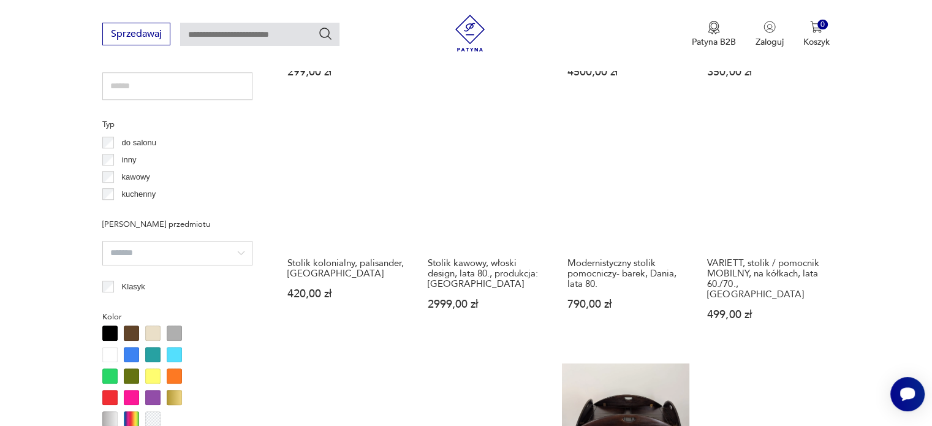
scroll to position [876, 0]
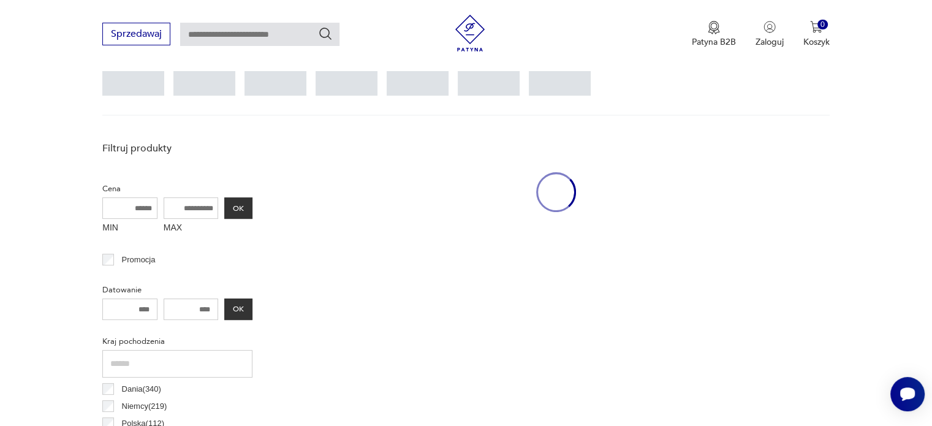
scroll to position [325, 0]
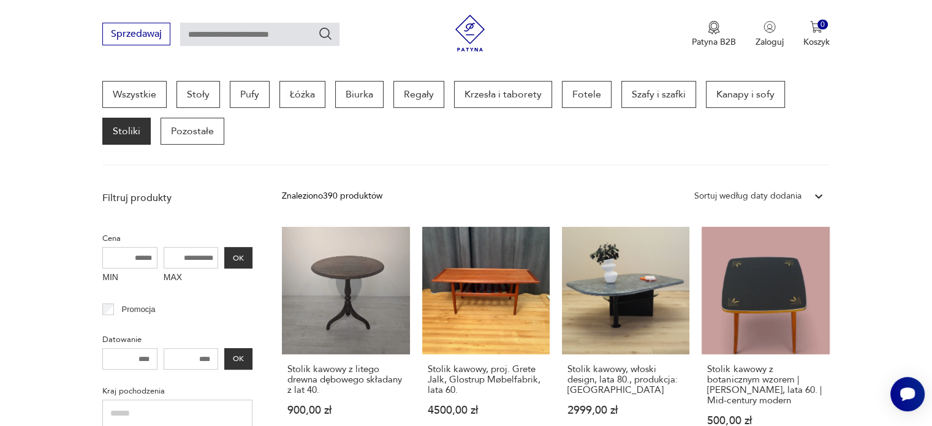
click at [792, 191] on div "Sortuj według daty dodania" at bounding box center [747, 195] width 107 height 13
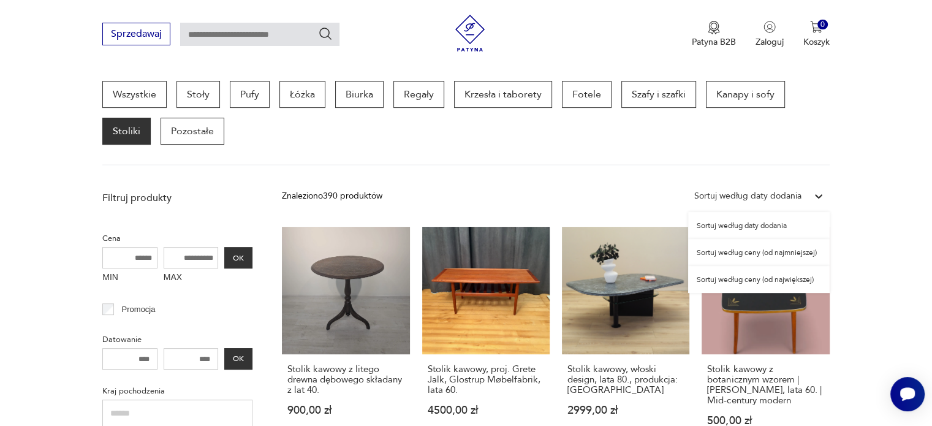
click at [760, 258] on div "Sortuj według ceny (od najmniejszej)" at bounding box center [759, 252] width 142 height 27
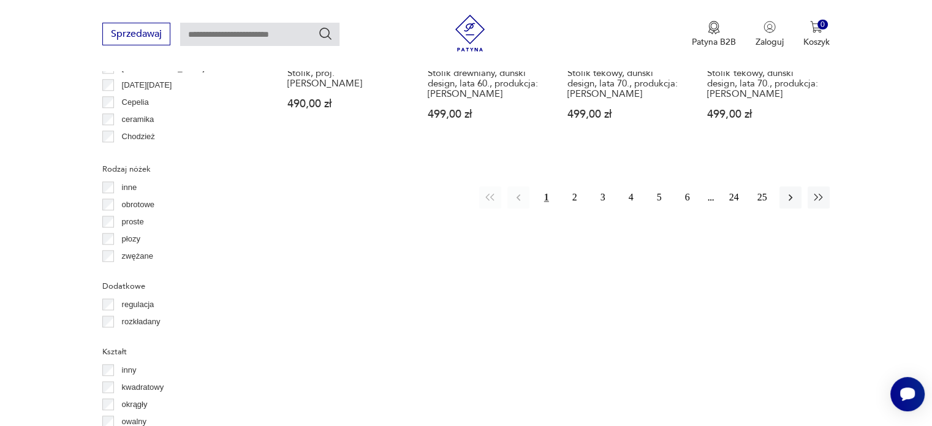
scroll to position [1244, 0]
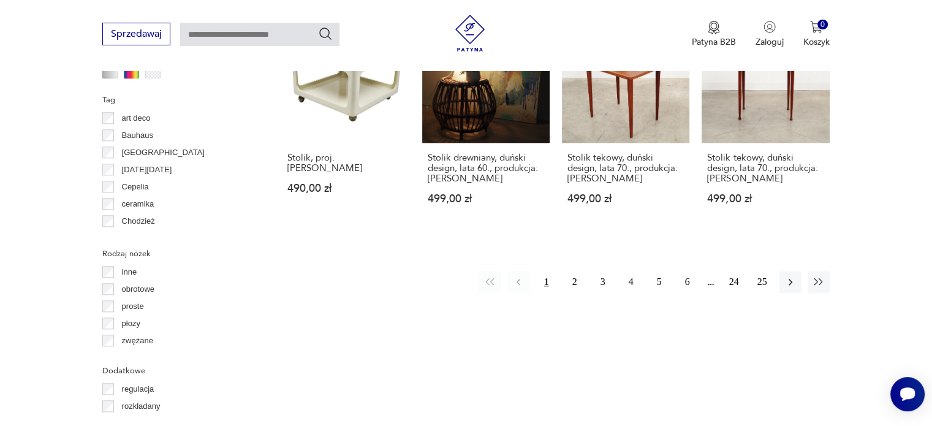
click at [558, 271] on div "1 2 3 4 5 6 24 25" at bounding box center [654, 282] width 351 height 22
drag, startPoint x: 569, startPoint y: 251, endPoint x: 645, endPoint y: 253, distance: 76.6
click at [569, 271] on button "2" at bounding box center [575, 282] width 22 height 22
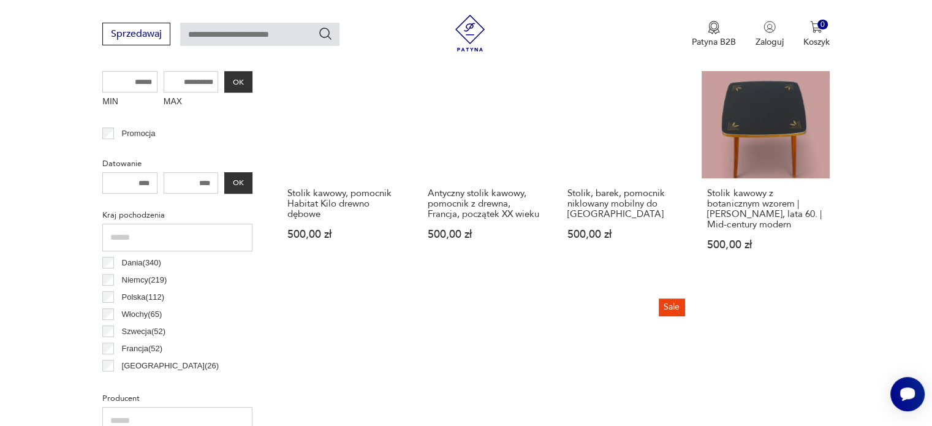
scroll to position [509, 0]
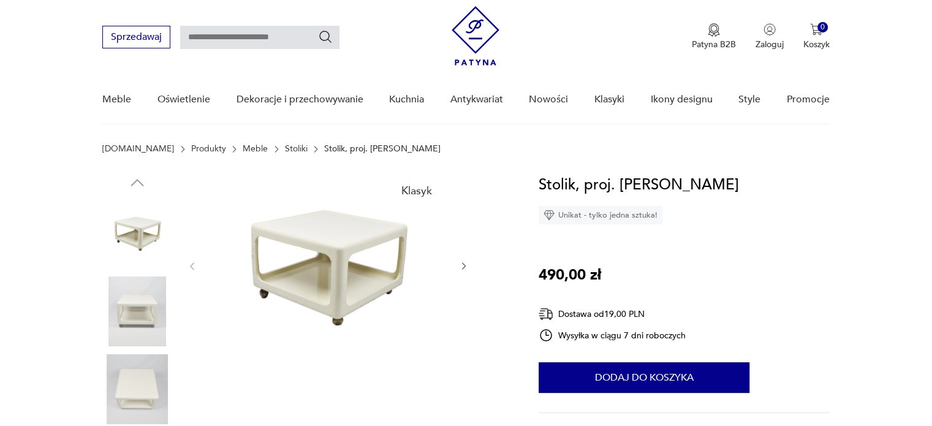
scroll to position [184, 0]
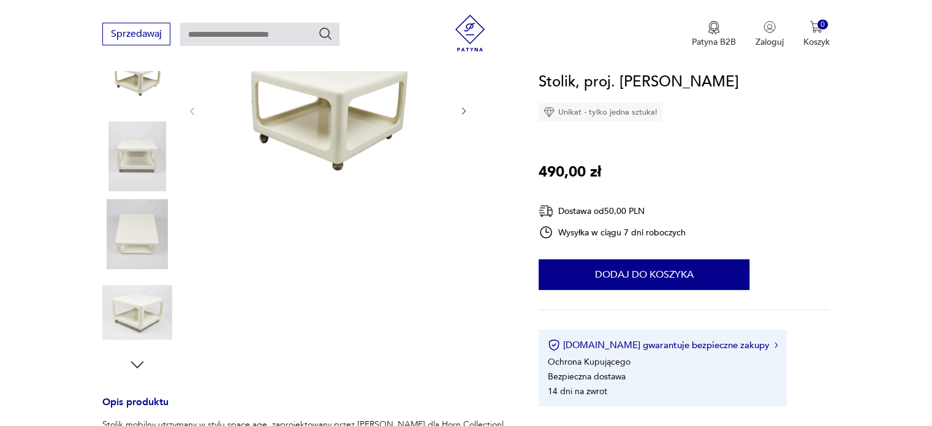
click at [130, 166] on img at bounding box center [137, 156] width 70 height 70
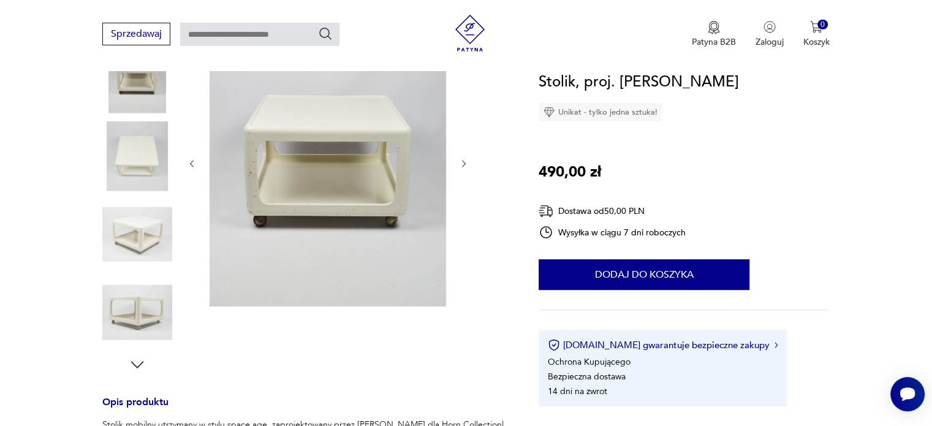
scroll to position [0, 0]
click at [115, 228] on img at bounding box center [137, 234] width 70 height 70
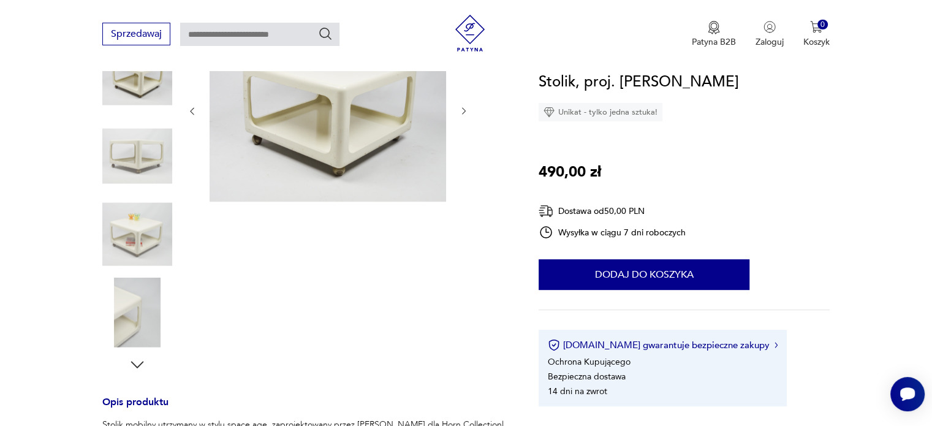
click at [124, 283] on img at bounding box center [137, 313] width 70 height 70
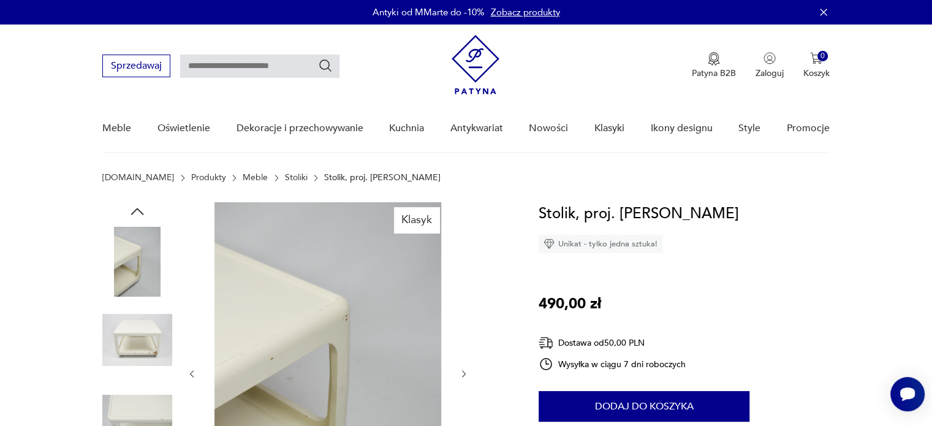
click at [145, 278] on img at bounding box center [137, 262] width 70 height 70
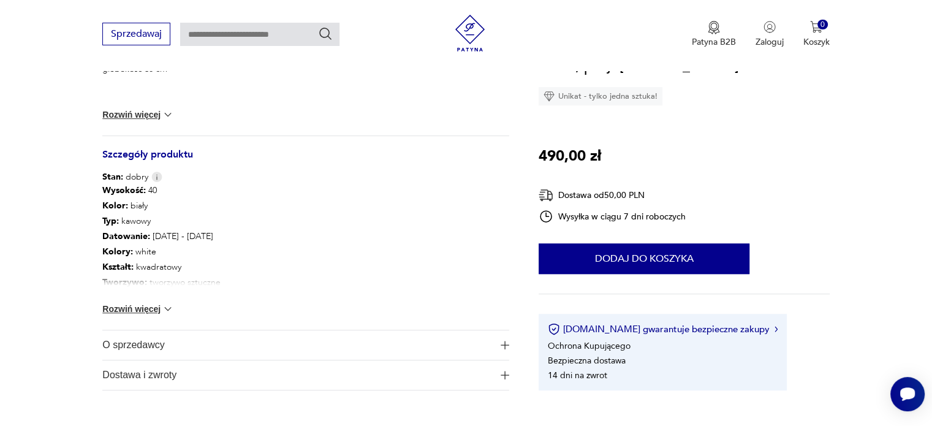
scroll to position [613, 0]
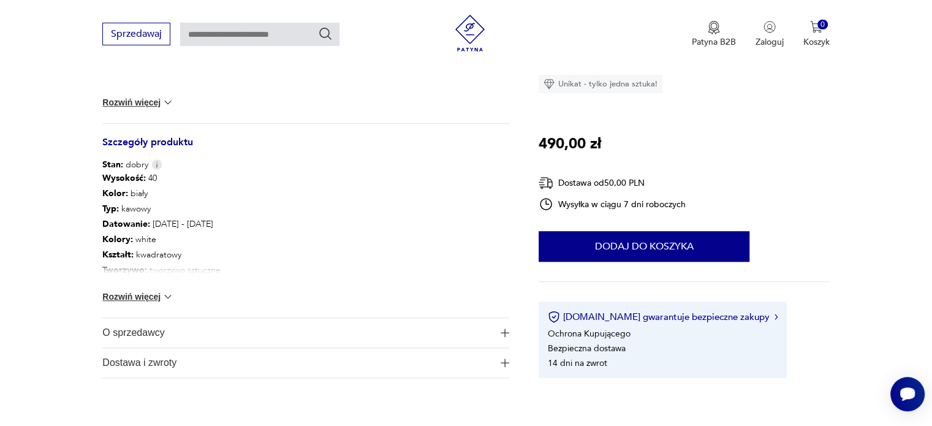
click at [143, 295] on button "Rozwiń więcej" at bounding box center [137, 297] width 71 height 12
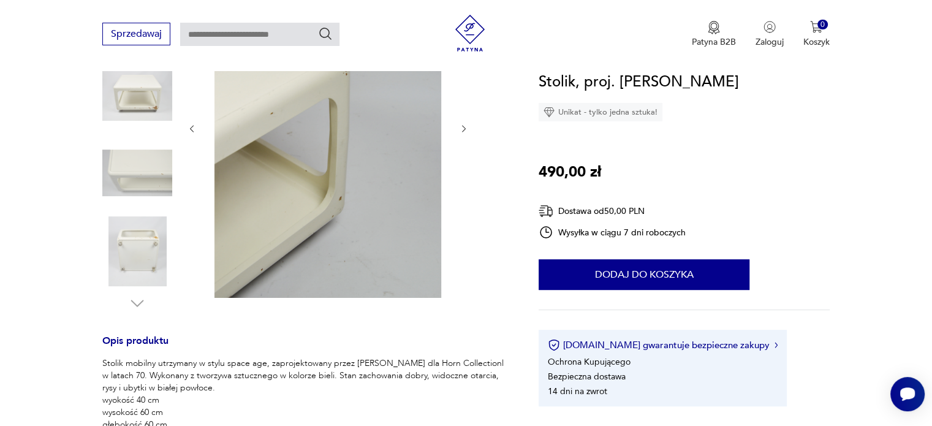
scroll to position [0, 0]
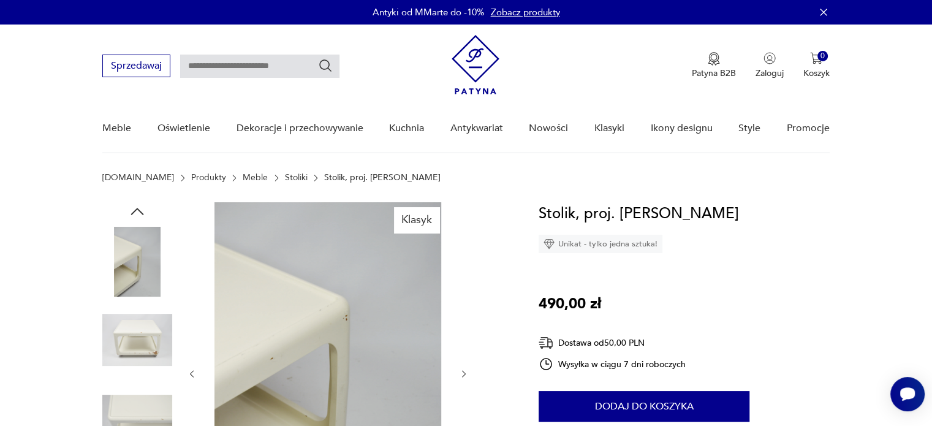
click at [158, 338] on img at bounding box center [137, 340] width 70 height 70
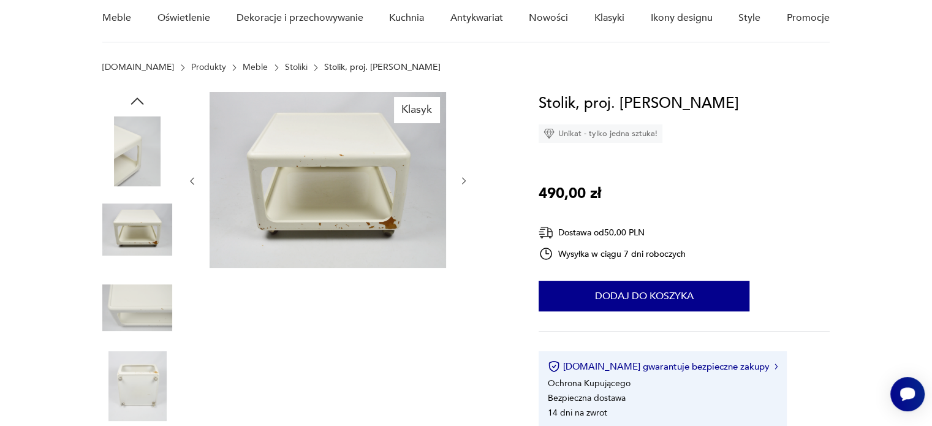
scroll to position [123, 0]
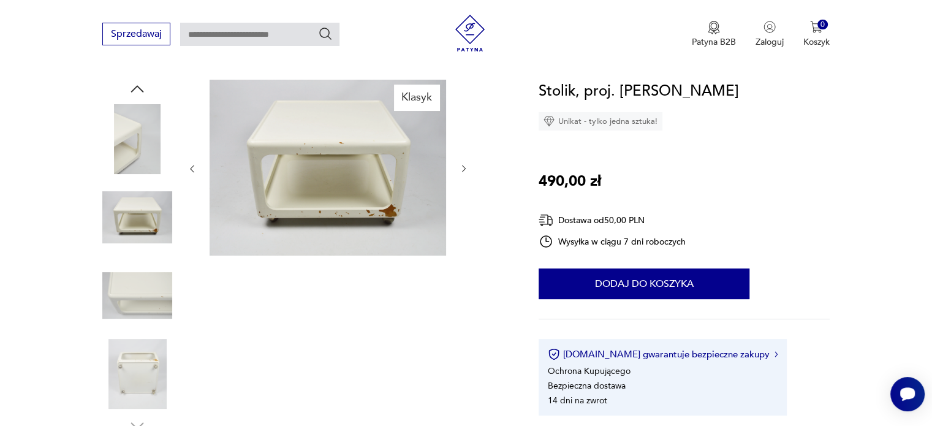
click at [145, 371] on img at bounding box center [137, 374] width 70 height 70
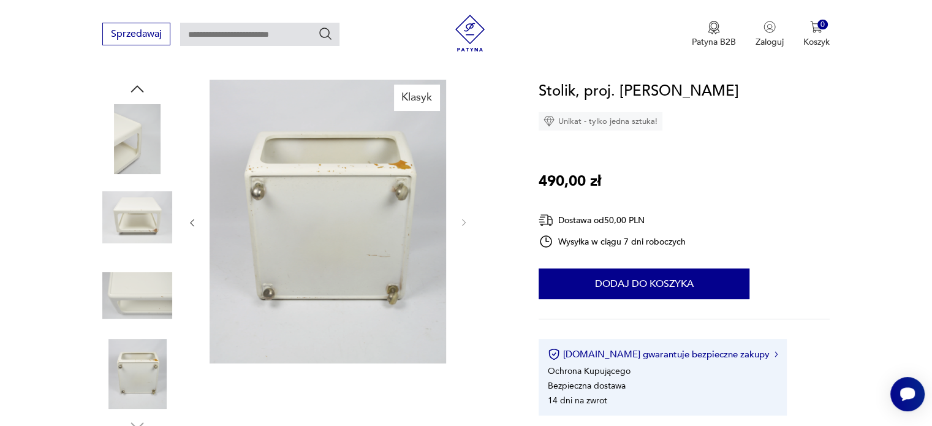
click at [123, 150] on img at bounding box center [137, 139] width 70 height 70
